Goal: Task Accomplishment & Management: Use online tool/utility

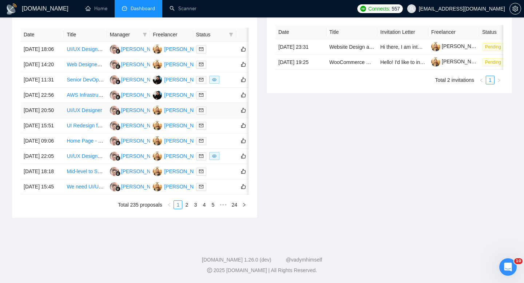
scroll to position [332, 0]
click at [188, 209] on link "2" at bounding box center [187, 205] width 8 height 8
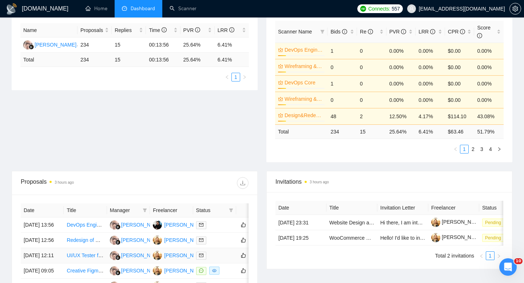
scroll to position [0, 0]
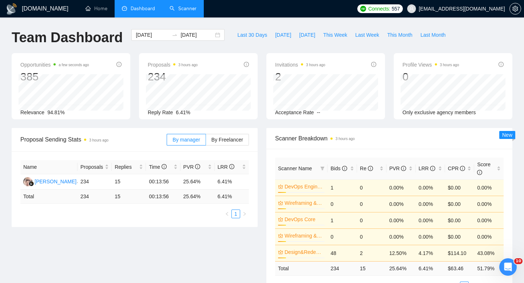
click at [189, 11] on link "Scanner" at bounding box center [183, 8] width 27 height 6
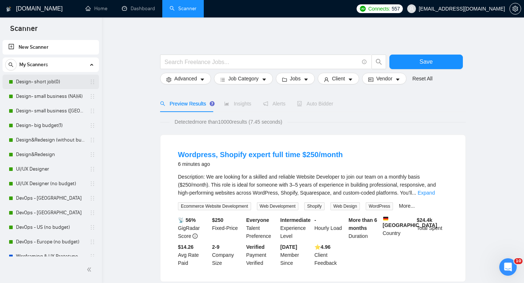
click at [48, 82] on link "Design- short job(0)" at bounding box center [50, 82] width 69 height 15
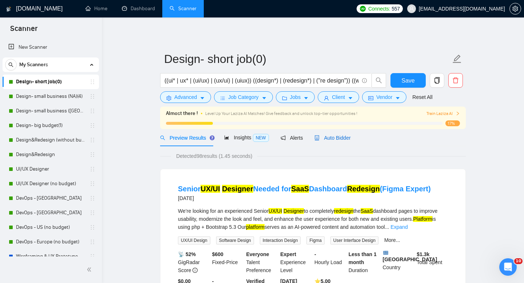
click at [338, 139] on span "Auto Bidder" at bounding box center [332, 138] width 36 height 6
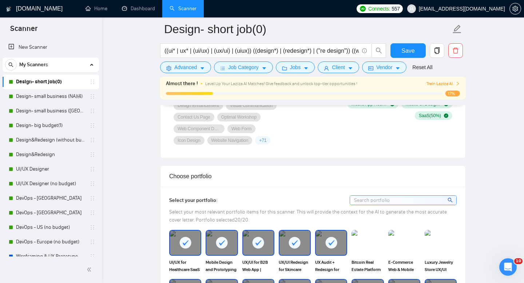
scroll to position [673, 0]
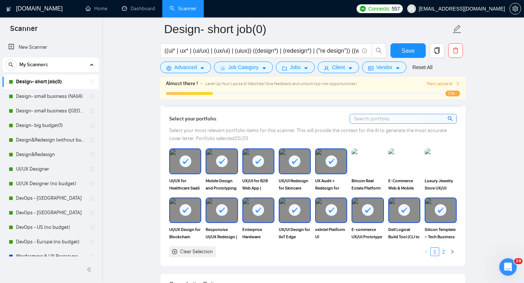
click at [442, 253] on link "2" at bounding box center [444, 252] width 8 height 8
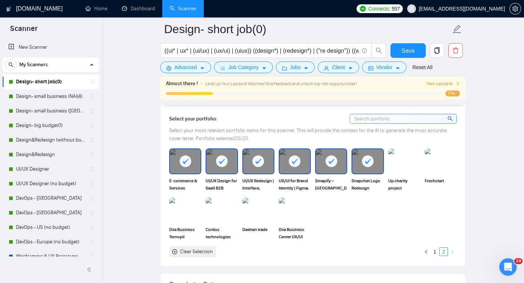
click at [327, 158] on rect at bounding box center [331, 161] width 12 height 12
click at [186, 165] on rect at bounding box center [185, 161] width 12 height 12
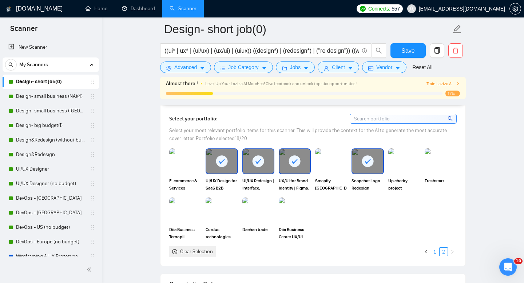
click at [434, 250] on link "1" at bounding box center [435, 252] width 8 height 8
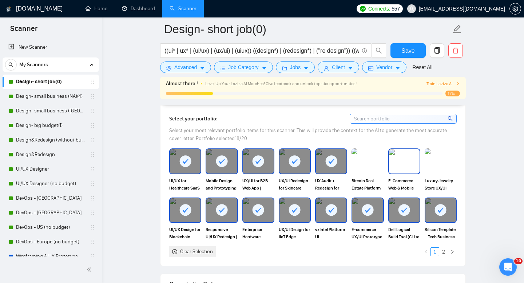
click at [404, 172] on img at bounding box center [404, 161] width 31 height 24
click at [429, 172] on img at bounding box center [440, 161] width 31 height 24
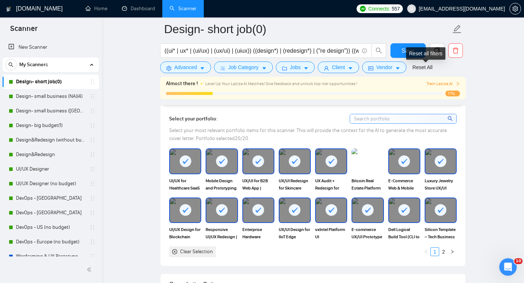
click at [414, 53] on div "Reset all filters" at bounding box center [425, 53] width 39 height 12
click at [400, 48] on button "Save" at bounding box center [407, 50] width 35 height 15
click at [48, 95] on link "Design- small business (NA)(4)" at bounding box center [50, 96] width 69 height 15
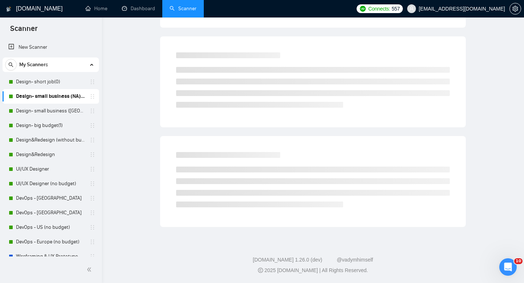
scroll to position [5, 0]
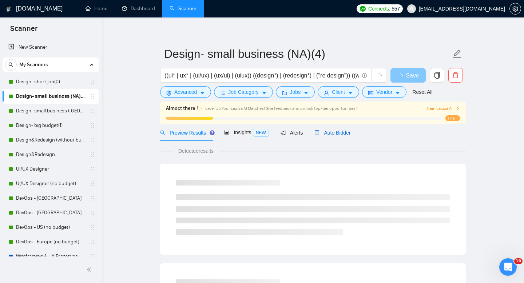
click at [335, 132] on span "Auto Bidder" at bounding box center [332, 133] width 36 height 6
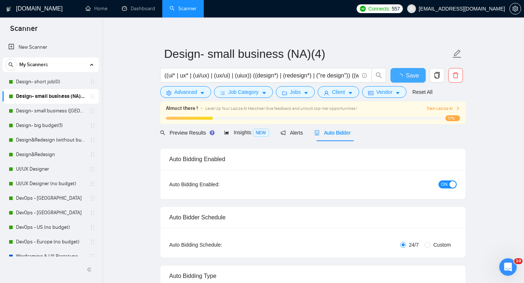
radio input "false"
radio input "true"
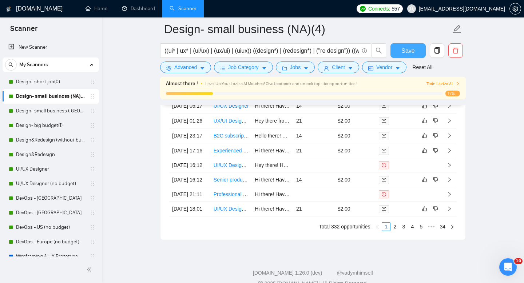
scroll to position [2007, 0]
click at [139, 12] on link "Dashboard" at bounding box center [138, 8] width 33 height 6
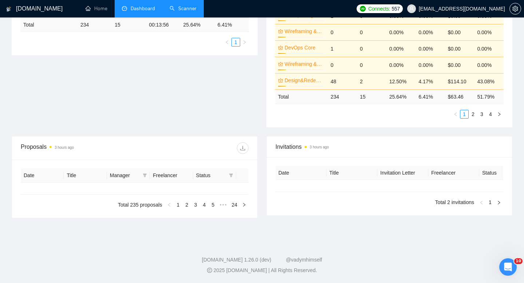
type input "[DATE]"
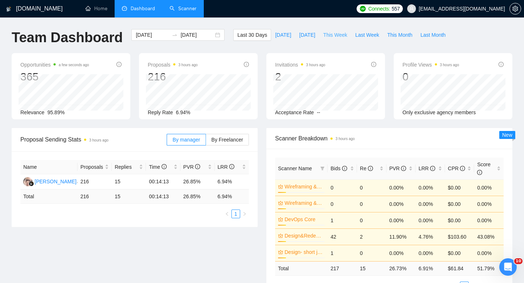
click at [339, 33] on span "This Week" at bounding box center [335, 35] width 24 height 8
type input "[DATE]"
